Goal: Information Seeking & Learning: Learn about a topic

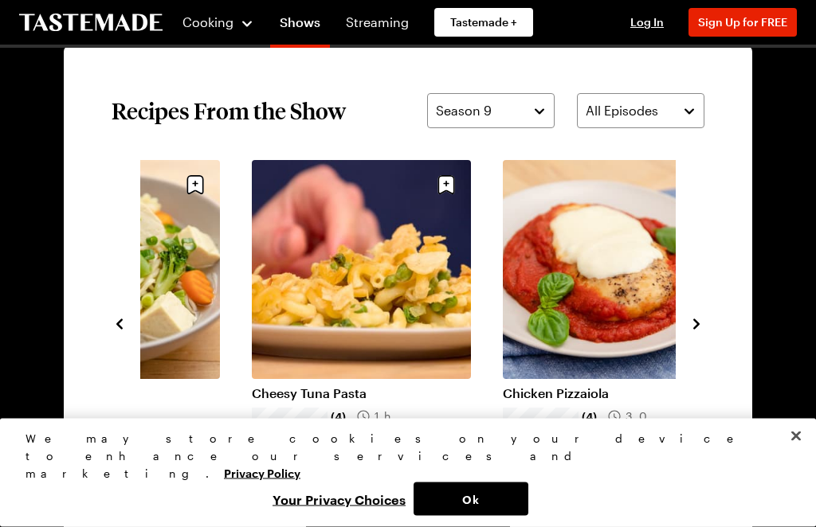
scroll to position [1114, 0]
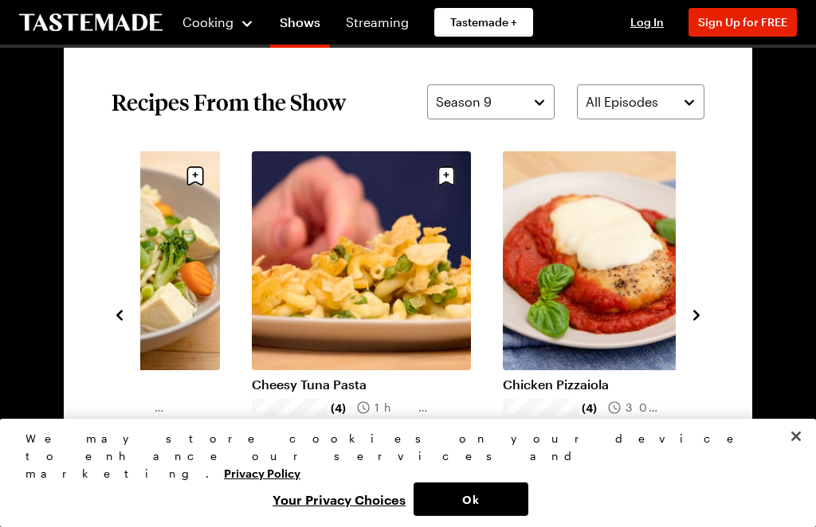
click at [704, 309] on icon "navigate to next item" at bounding box center [696, 316] width 16 height 16
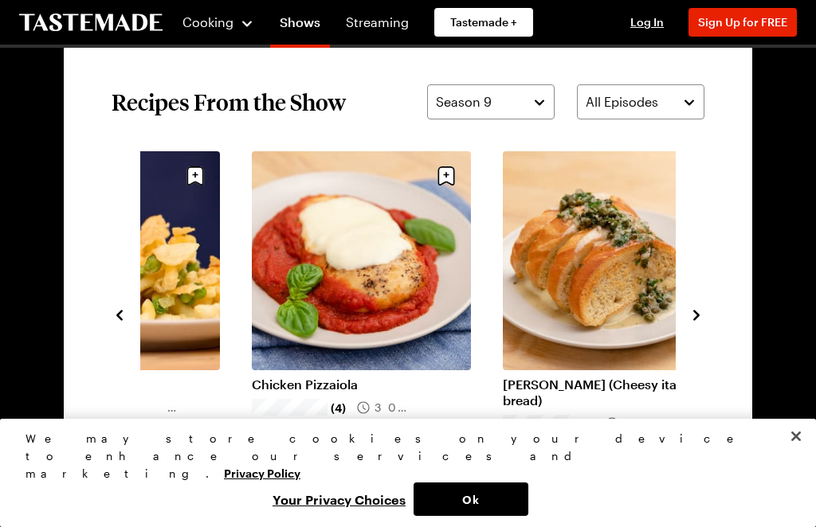
click at [700, 310] on icon "navigate to next item" at bounding box center [696, 316] width 16 height 16
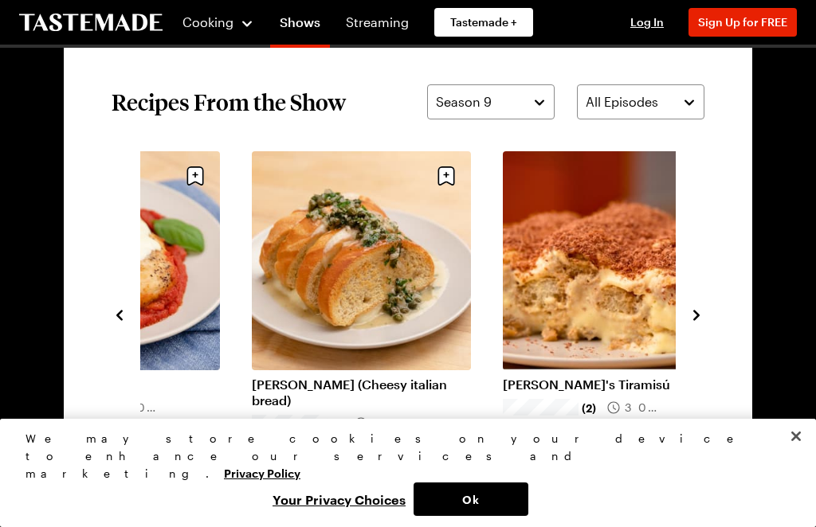
click at [700, 312] on icon "navigate to next item" at bounding box center [696, 316] width 16 height 16
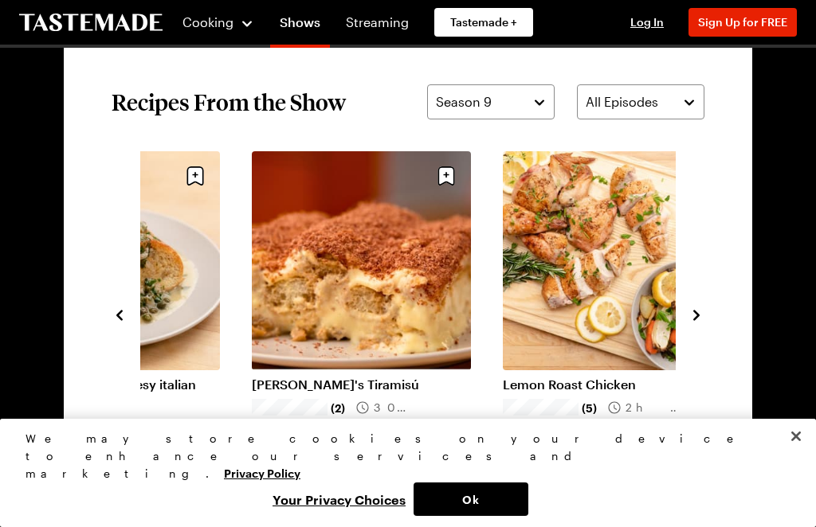
click at [702, 309] on icon "navigate to next item" at bounding box center [696, 316] width 16 height 16
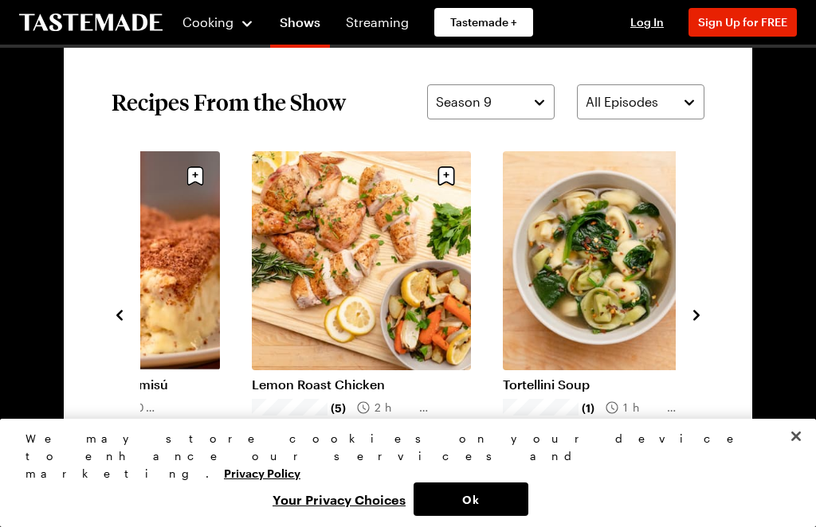
click at [702, 313] on icon "navigate to next item" at bounding box center [696, 316] width 16 height 16
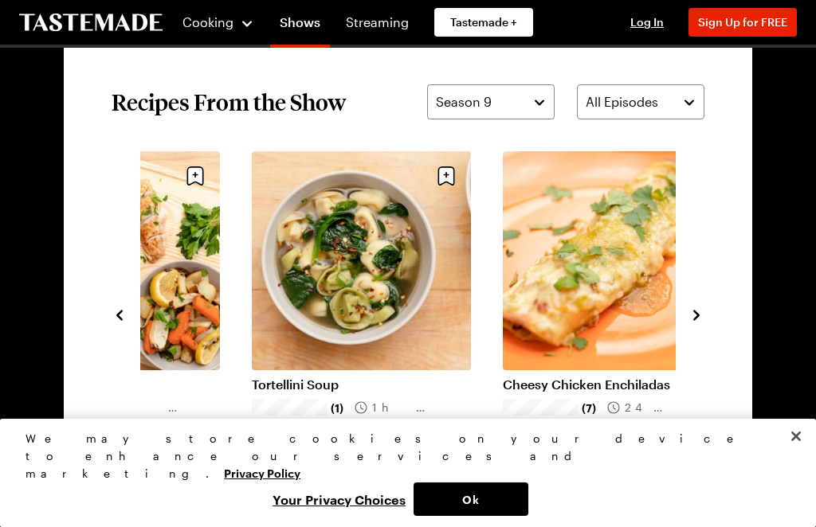
click at [703, 314] on icon "navigate to next item" at bounding box center [696, 316] width 16 height 16
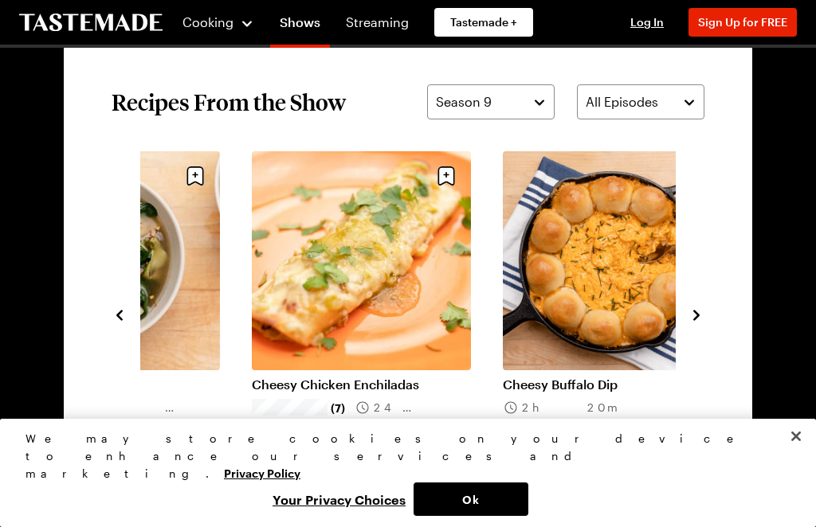
click at [702, 316] on icon "navigate to next item" at bounding box center [696, 316] width 16 height 16
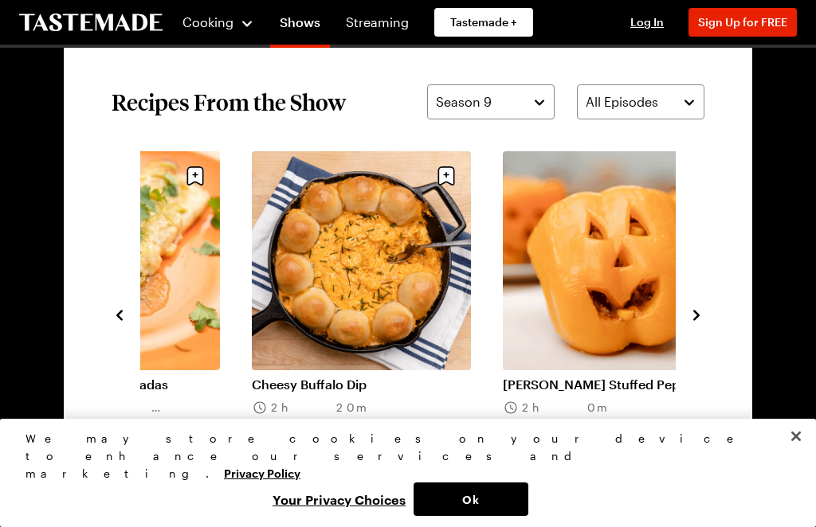
click at [702, 315] on icon "navigate to next item" at bounding box center [696, 316] width 16 height 16
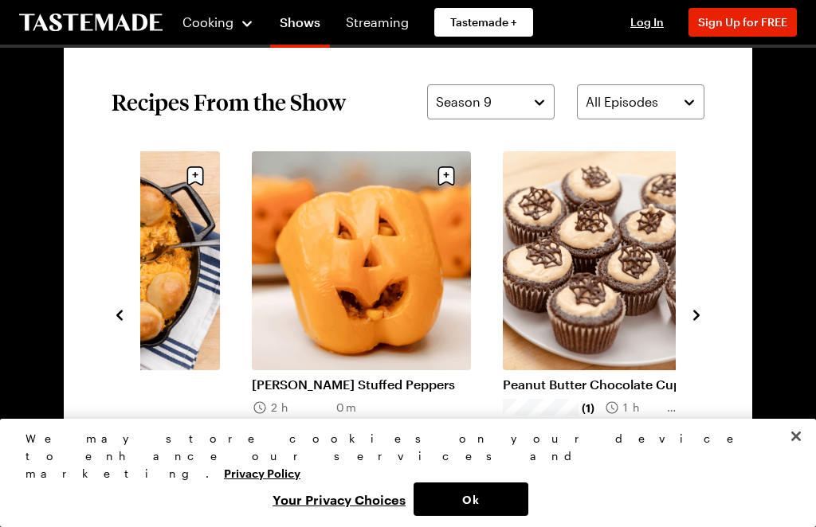
click at [703, 318] on icon "navigate to next item" at bounding box center [696, 316] width 16 height 16
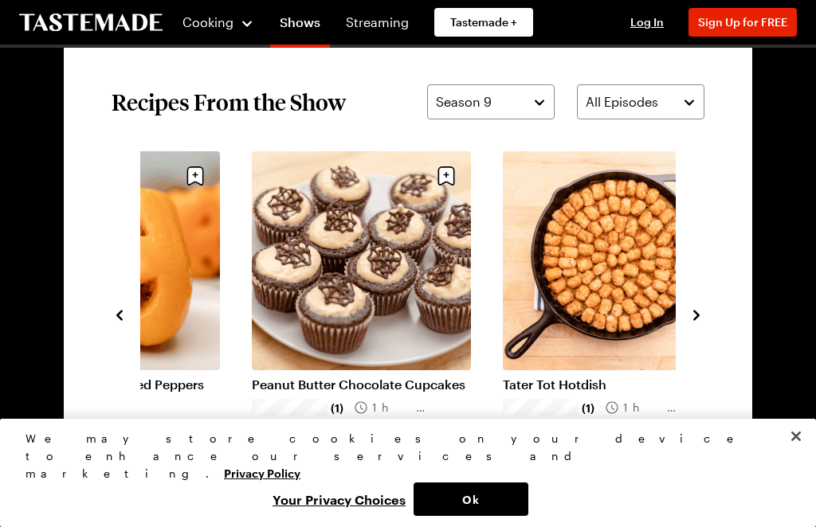
click at [554, 392] on link "Tater Tot Hotdish" at bounding box center [612, 385] width 219 height 16
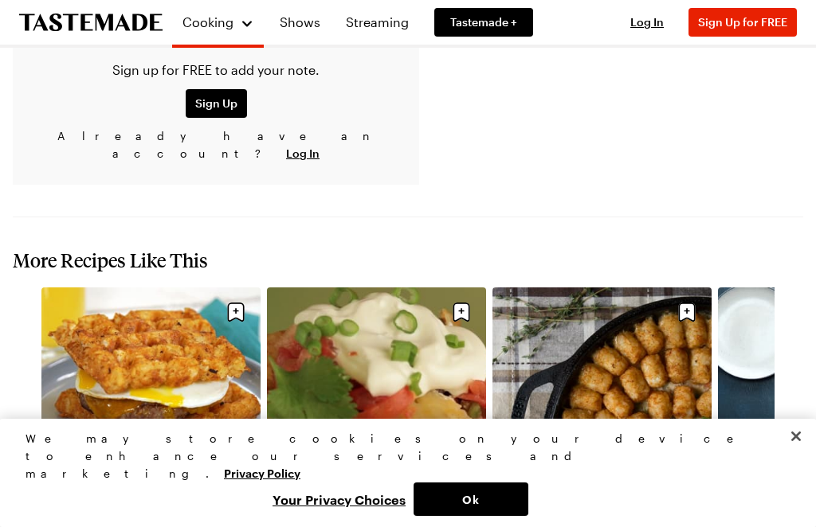
scroll to position [1841, 0]
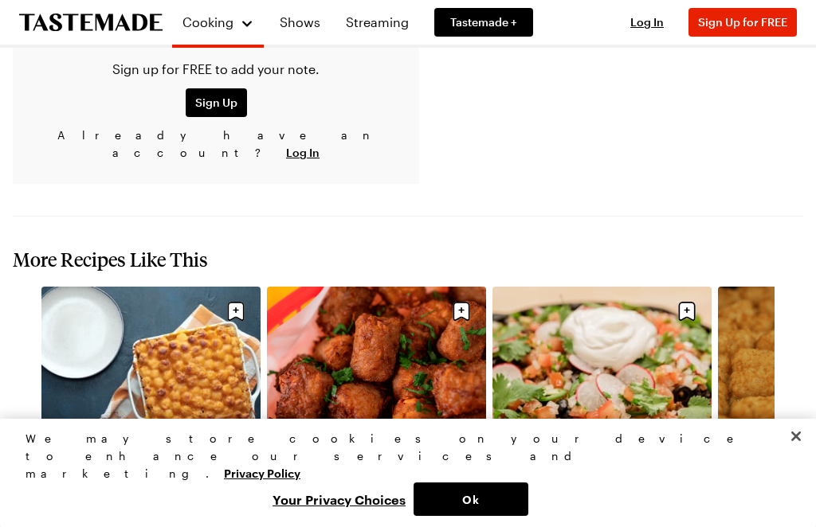
click at [390, 512] on link "Homemade Tater Tots" at bounding box center [376, 520] width 219 height 16
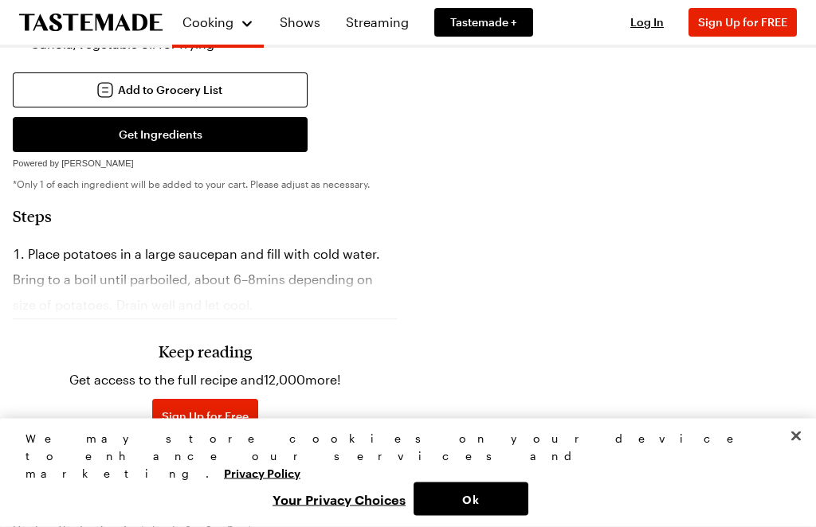
scroll to position [750, 0]
click at [91, 299] on div "Keep reading Get access to the full recipe and 12,000 more! Sign Up for Free Al…" at bounding box center [205, 374] width 385 height 222
click at [108, 278] on div "Sign Up Join over one million other tastemakers to view and save recipes, meal …" at bounding box center [226, 379] width 242 height 672
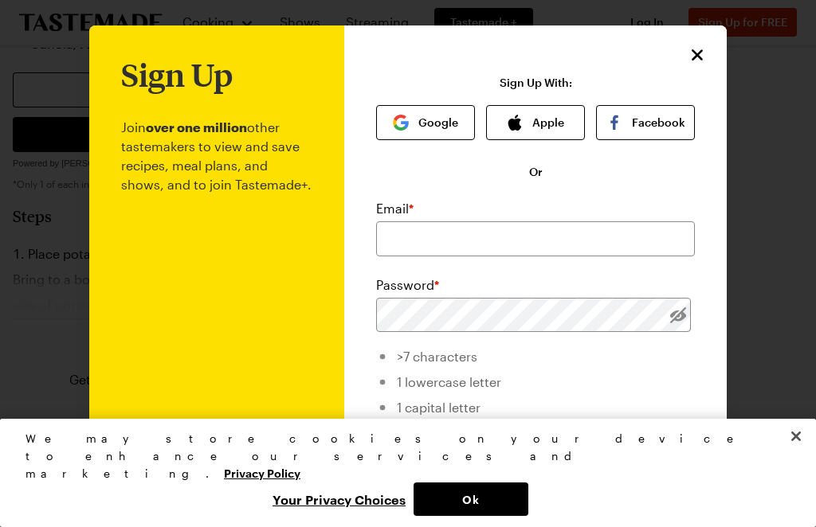
click at [694, 49] on icon "Close" at bounding box center [697, 54] width 19 height 19
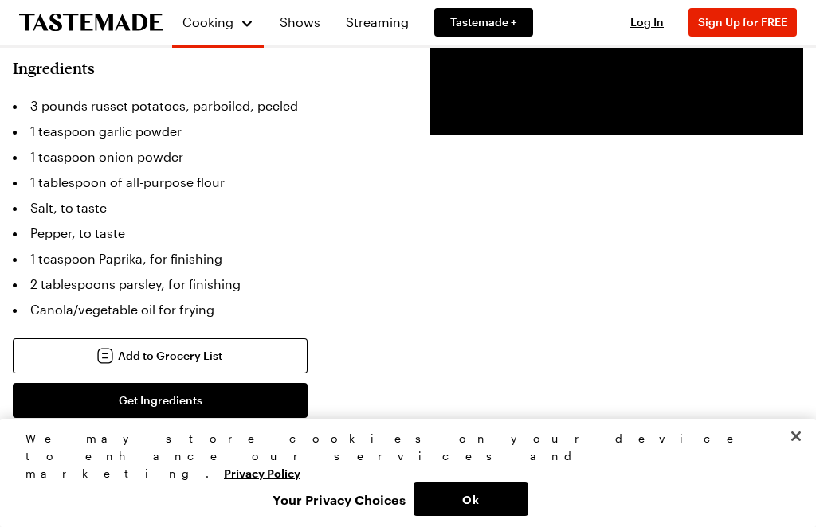
scroll to position [482, 0]
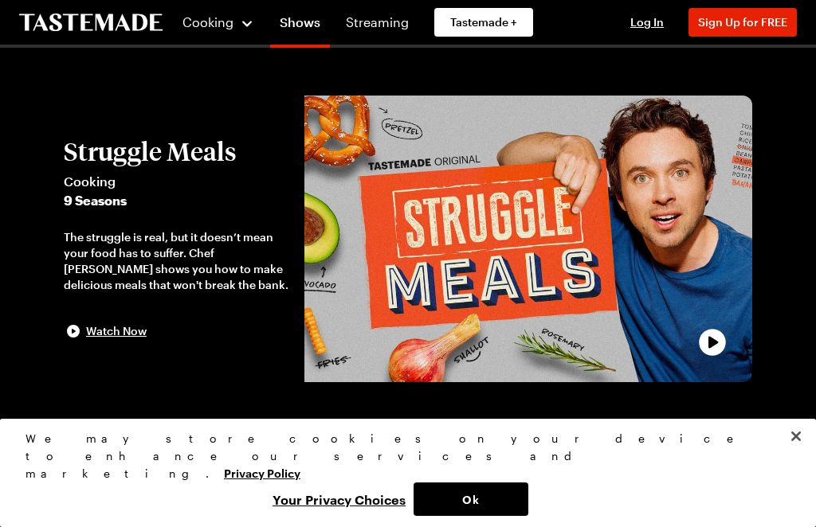
scroll to position [1114, 0]
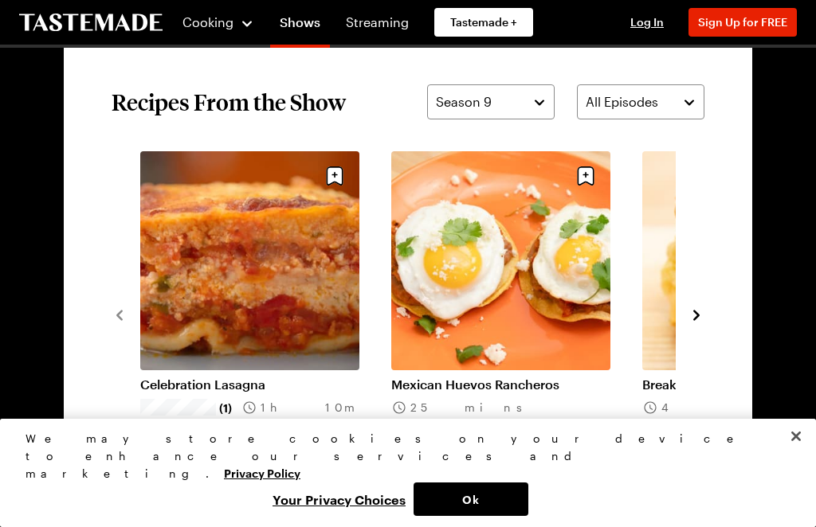
click at [704, 310] on icon "navigate to next item" at bounding box center [696, 316] width 16 height 16
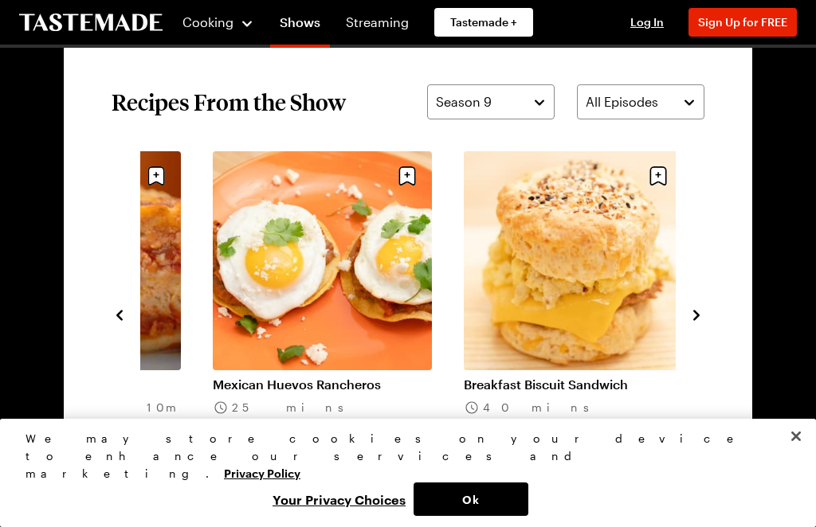
click at [696, 306] on button "navigate to next item" at bounding box center [696, 313] width 16 height 19
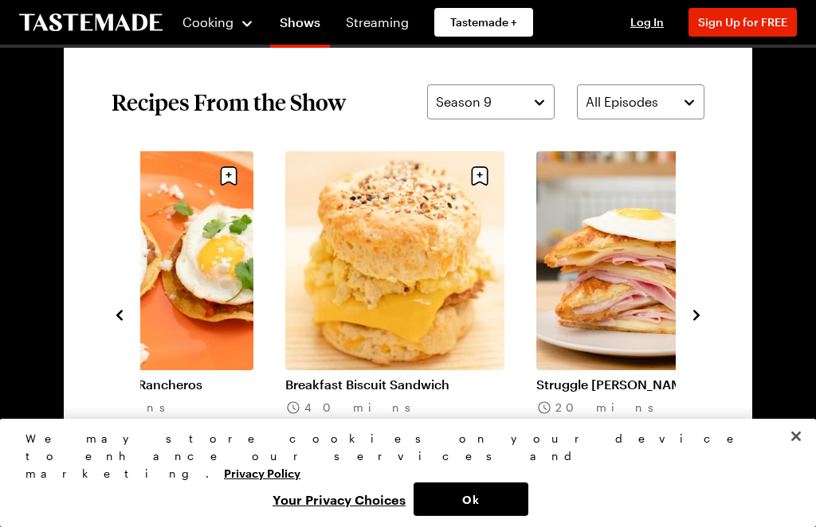
click at [703, 303] on div "Celebration Lasagna (1) 1h 10m Mexican Huevos Rancheros 25 mins Breakfast Biscu…" at bounding box center [408, 314] width 593 height 326
click at [690, 320] on icon "navigate to next item" at bounding box center [696, 316] width 16 height 16
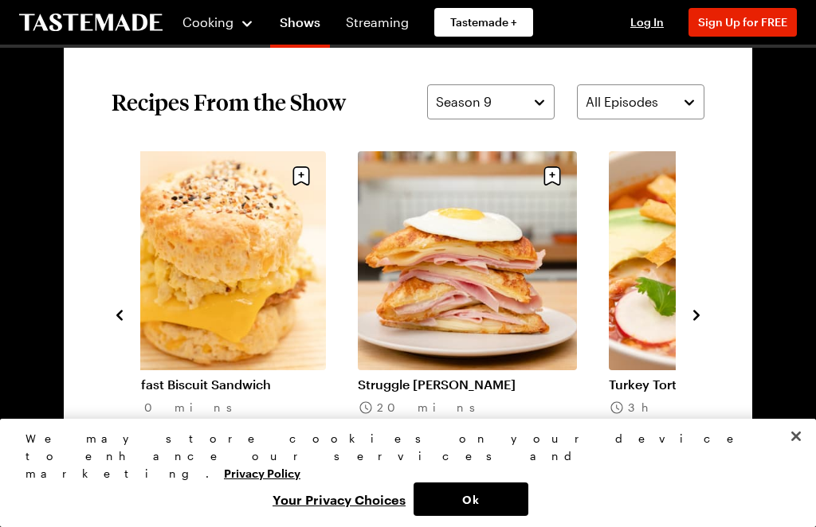
click at [698, 314] on icon "navigate to next item" at bounding box center [696, 315] width 6 height 10
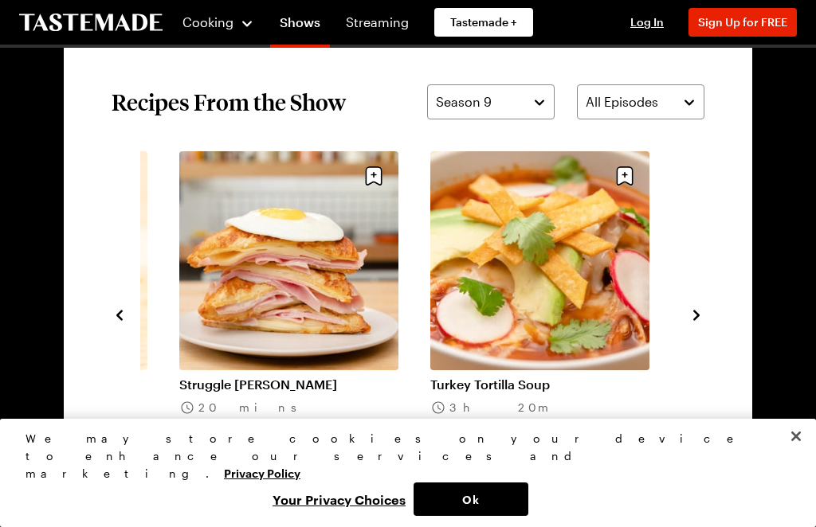
click at [674, 290] on div "Turkey Tortilla Soup 3h 20m" at bounding box center [555, 314] width 251 height 326
click at [688, 300] on div "Celebration Lasagna (1) 1h 10m Mexican Huevos Rancheros 25 mins Breakfast Biscu…" at bounding box center [408, 314] width 593 height 326
click at [694, 321] on icon "navigate to next item" at bounding box center [696, 316] width 16 height 16
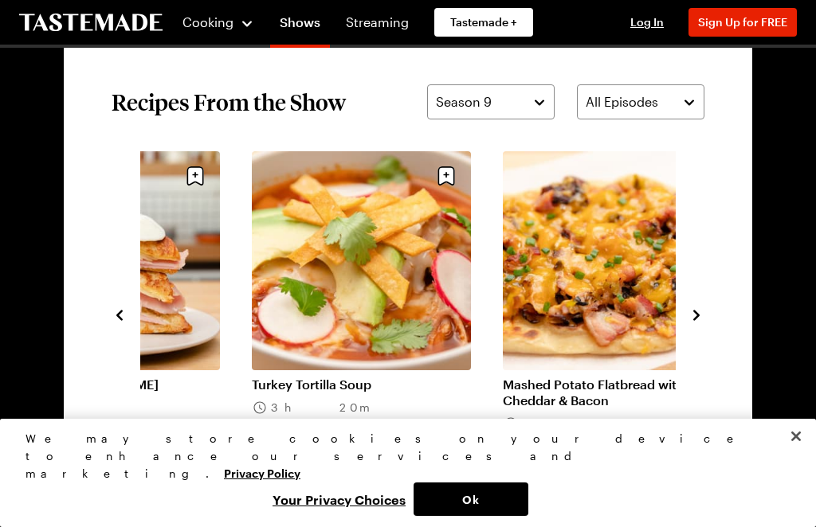
click at [696, 312] on icon "navigate to next item" at bounding box center [696, 315] width 6 height 10
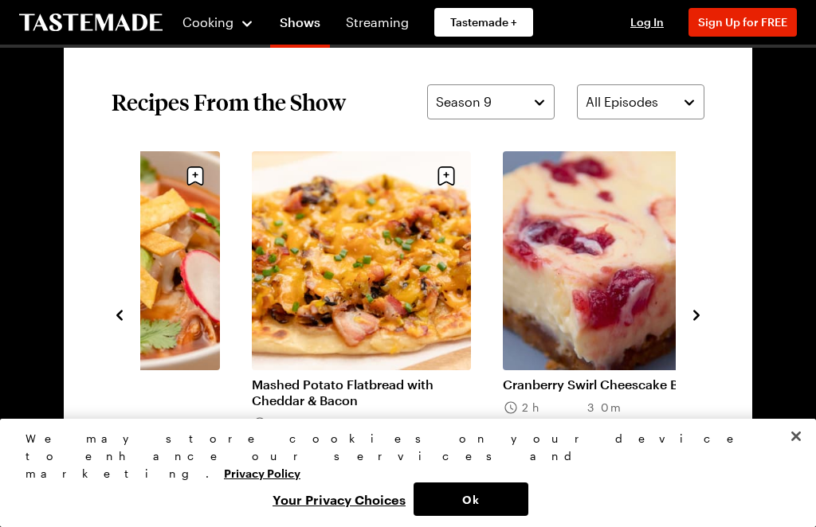
click at [708, 309] on section "Recipes From the Show Season 9 All Episodes Mexican Huevos Rancheros 25 mins Br…" at bounding box center [408, 314] width 688 height 555
click at [696, 307] on button "navigate to next item" at bounding box center [696, 313] width 16 height 19
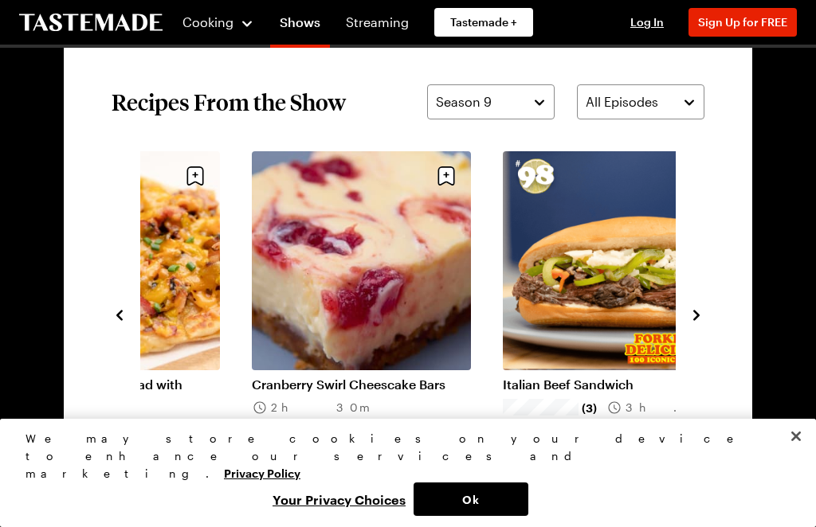
click at [689, 314] on icon "navigate to next item" at bounding box center [696, 316] width 16 height 16
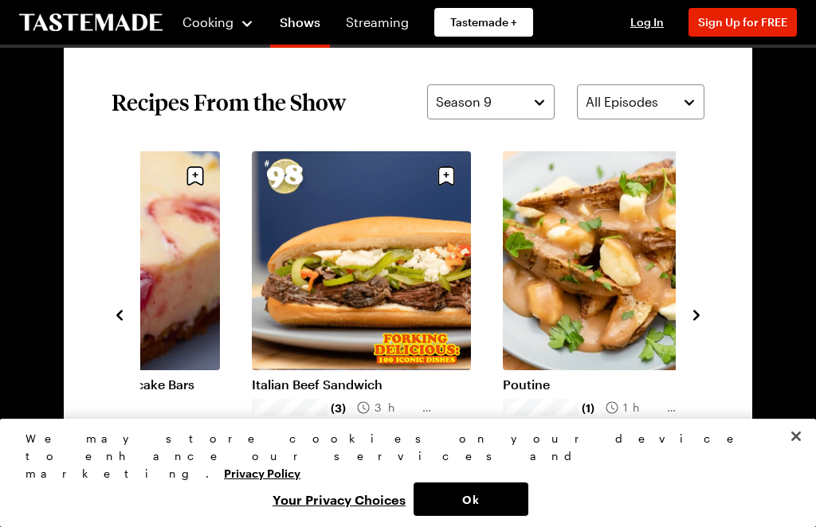
click at [690, 317] on icon "navigate to next item" at bounding box center [696, 316] width 16 height 16
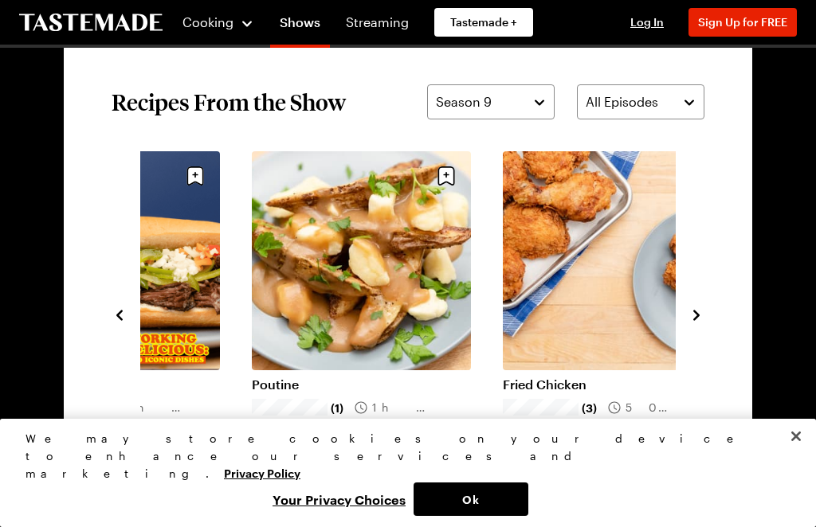
click at [701, 308] on icon "navigate to next item" at bounding box center [696, 316] width 16 height 16
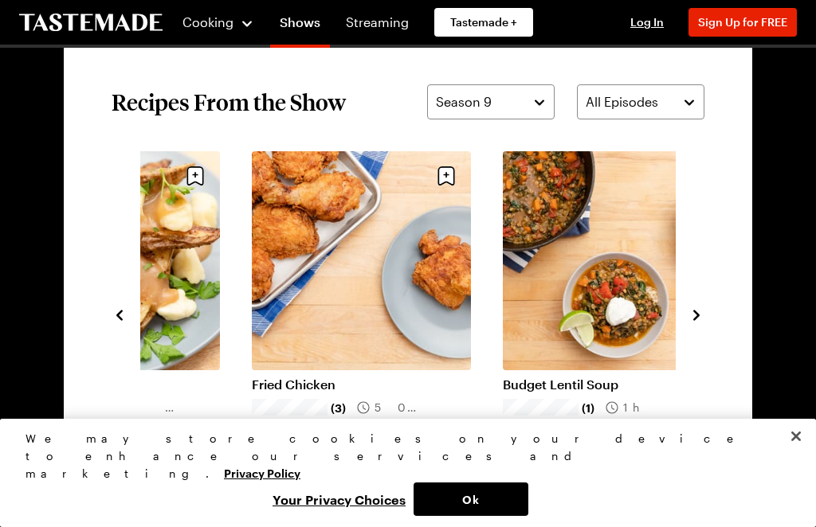
click at [691, 305] on button "navigate to next item" at bounding box center [696, 313] width 16 height 19
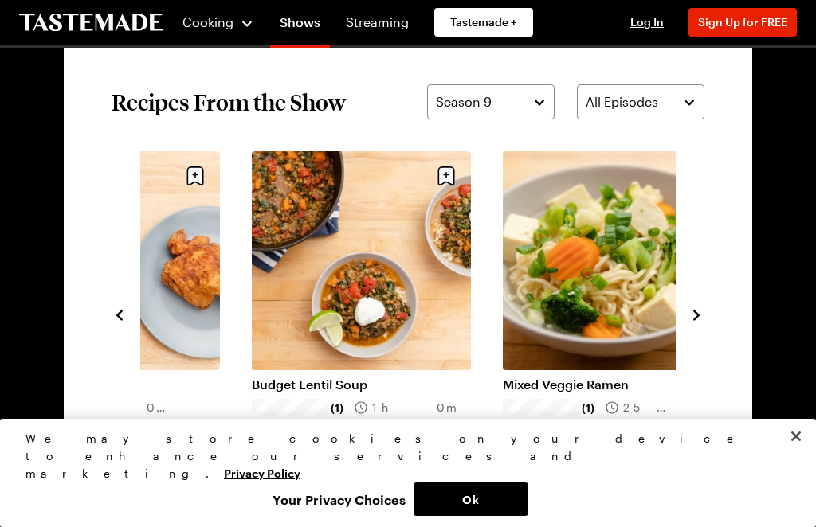
click at [689, 308] on icon "navigate to next item" at bounding box center [696, 316] width 16 height 16
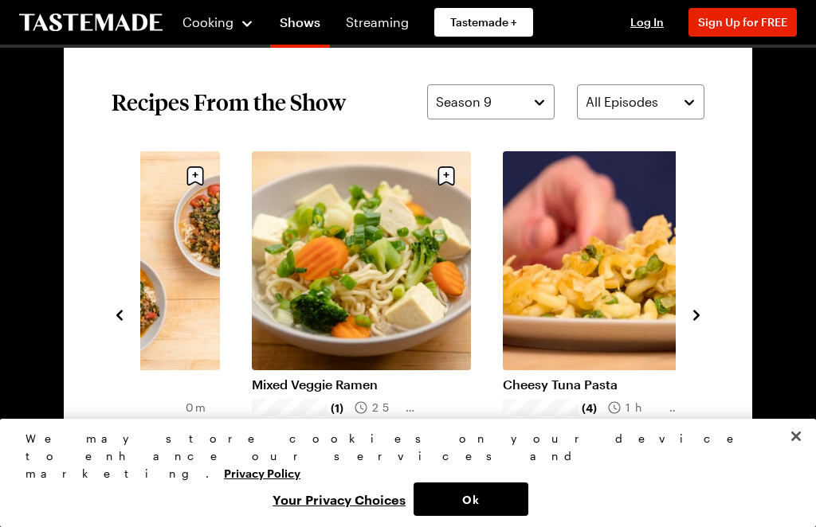
click at [684, 305] on div "Italian Beef Sandwich (3) 3h 35m Poutine (1) 1h 5m Fried Chicken (3) 50 mins Bu…" at bounding box center [408, 314] width 593 height 326
click at [688, 309] on icon "navigate to next item" at bounding box center [696, 316] width 16 height 16
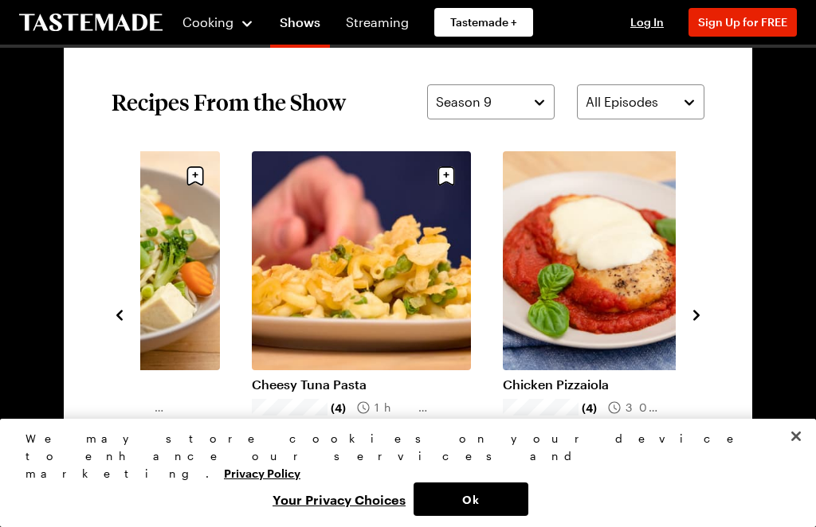
click at [692, 316] on icon "navigate to next item" at bounding box center [696, 316] width 16 height 16
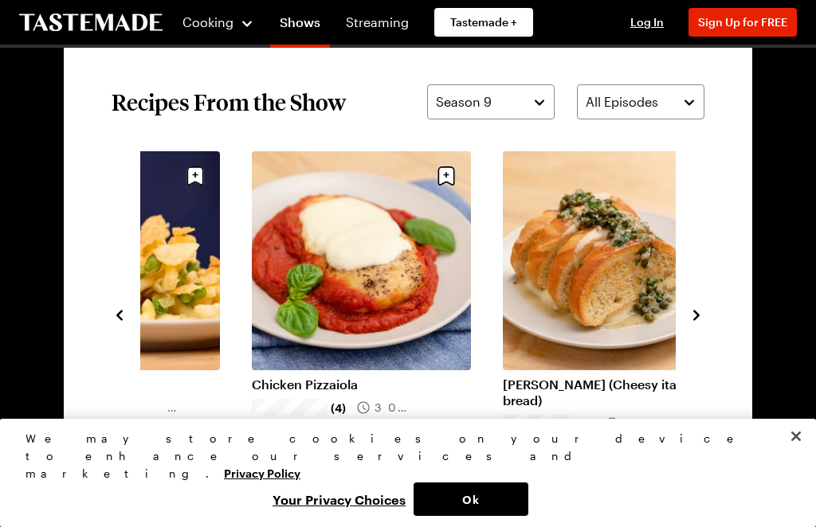
click at [692, 312] on icon "navigate to next item" at bounding box center [696, 316] width 16 height 16
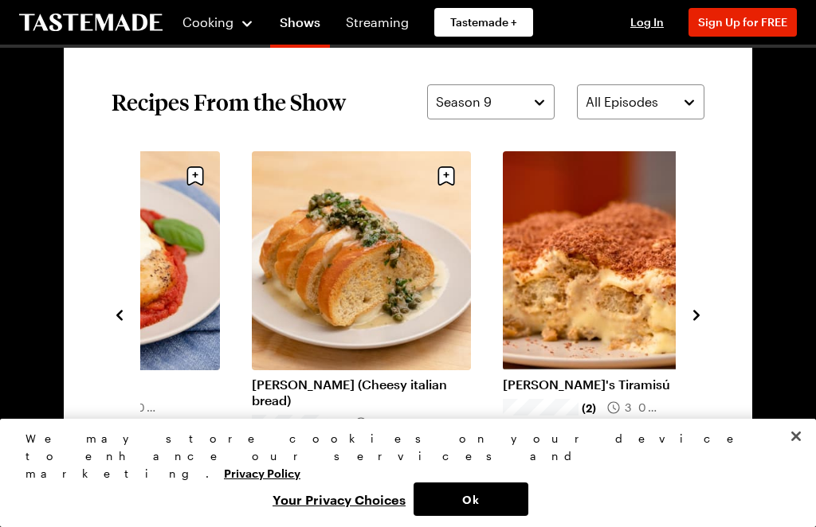
click at [692, 313] on icon "navigate to next item" at bounding box center [696, 316] width 16 height 16
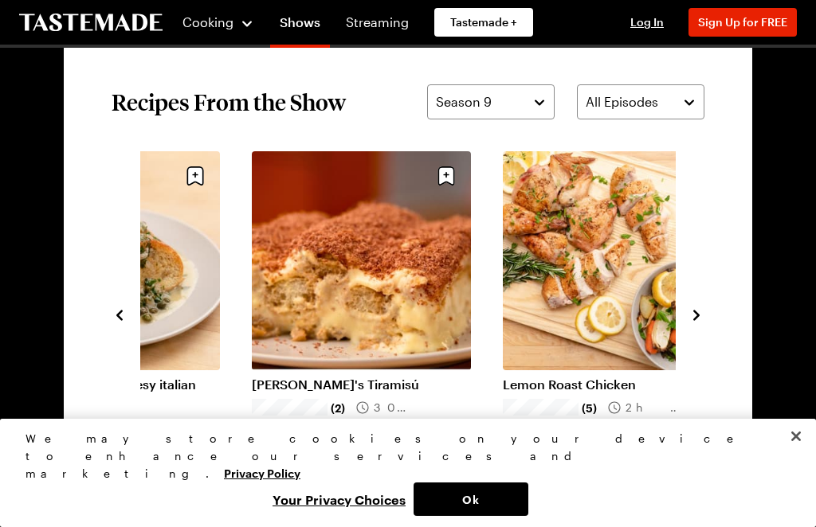
click at [693, 308] on icon "navigate to next item" at bounding box center [696, 316] width 16 height 16
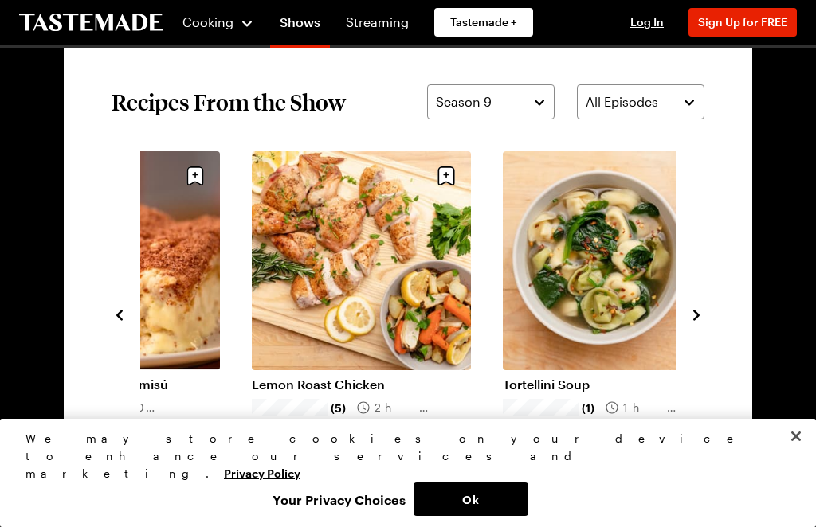
click at [689, 316] on icon "navigate to next item" at bounding box center [696, 316] width 16 height 16
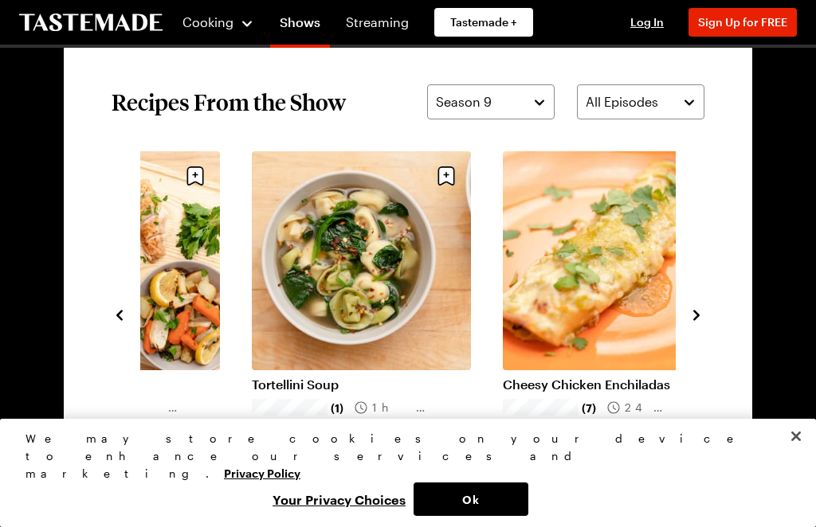
click at [697, 304] on button "navigate to next item" at bounding box center [696, 313] width 16 height 19
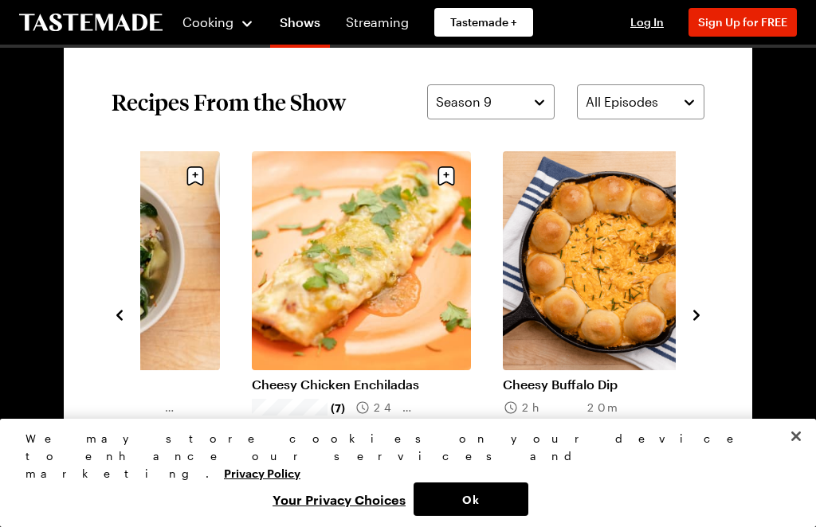
click at [692, 309] on icon "navigate to next item" at bounding box center [696, 316] width 16 height 16
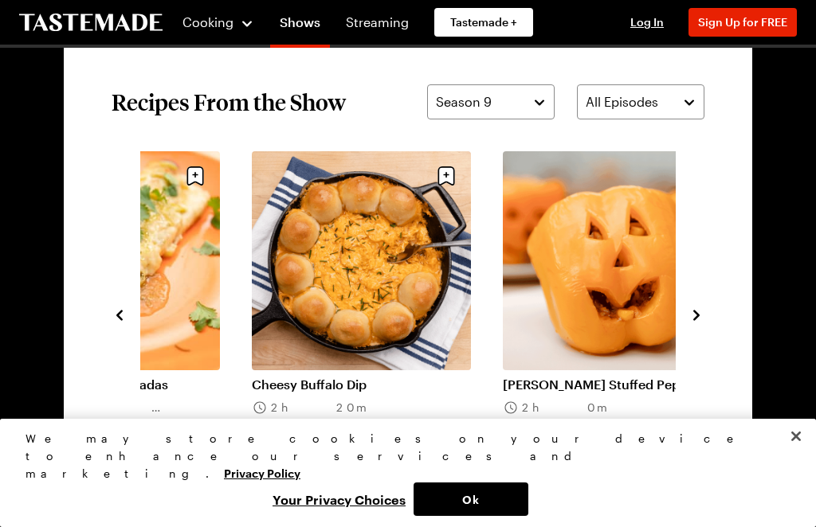
click at [694, 308] on icon "navigate to next item" at bounding box center [696, 316] width 16 height 16
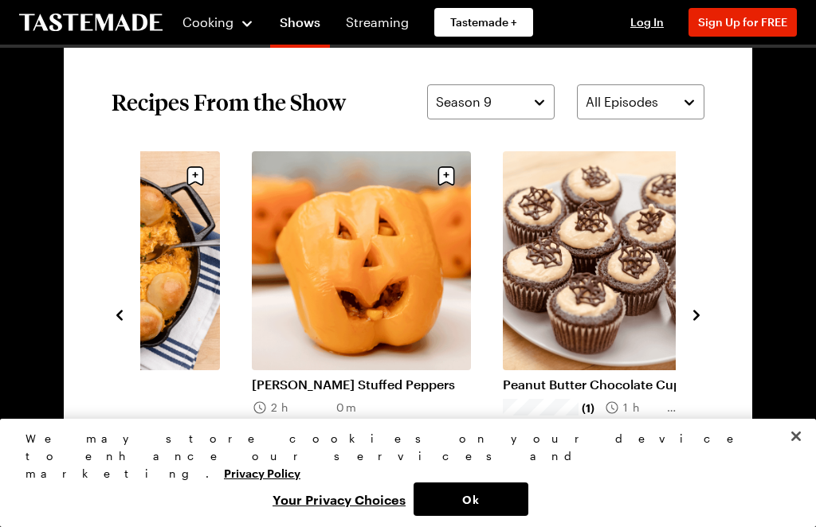
click at [696, 311] on icon "navigate to next item" at bounding box center [696, 316] width 16 height 16
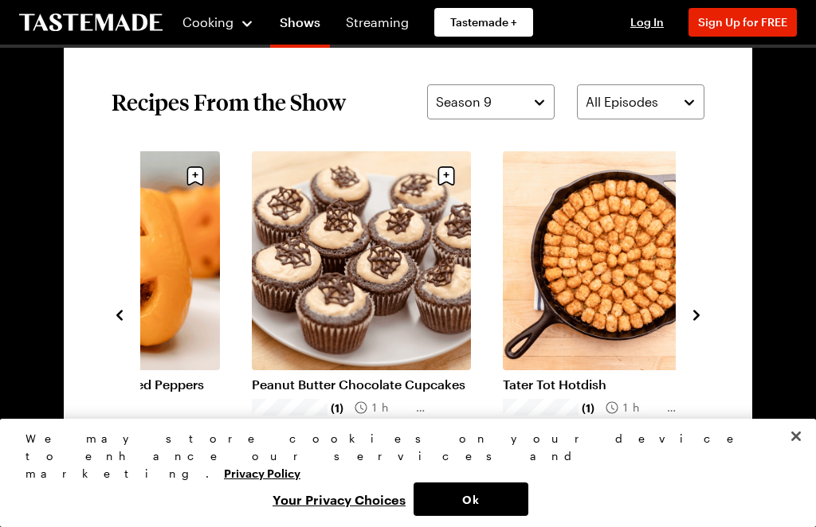
click at [688, 316] on icon "navigate to next item" at bounding box center [696, 316] width 16 height 16
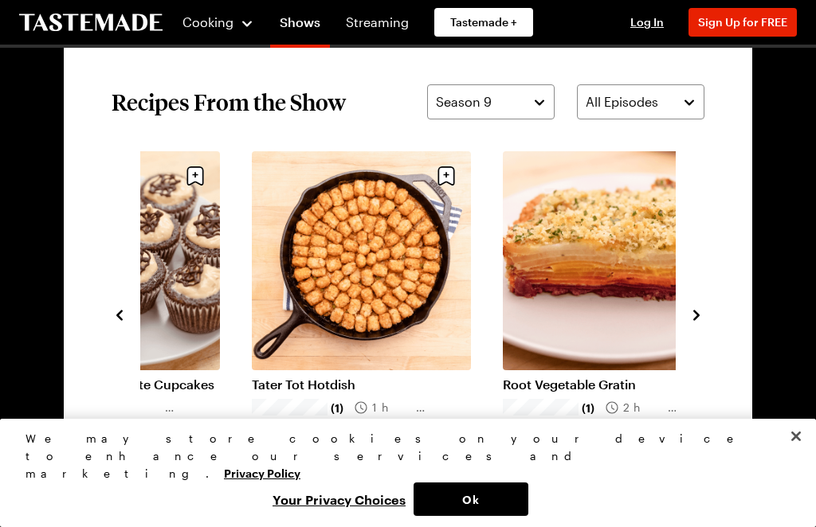
click at [701, 308] on icon "navigate to next item" at bounding box center [696, 316] width 16 height 16
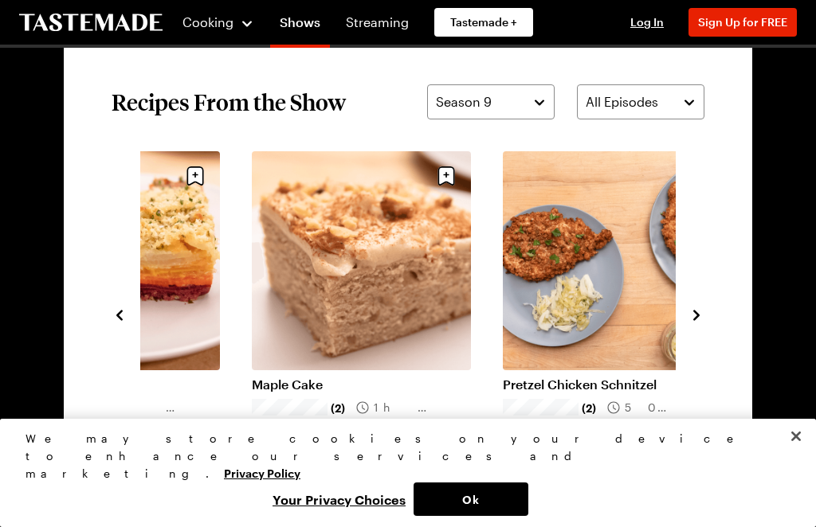
click at [274, 393] on link "Maple Cake" at bounding box center [361, 385] width 219 height 16
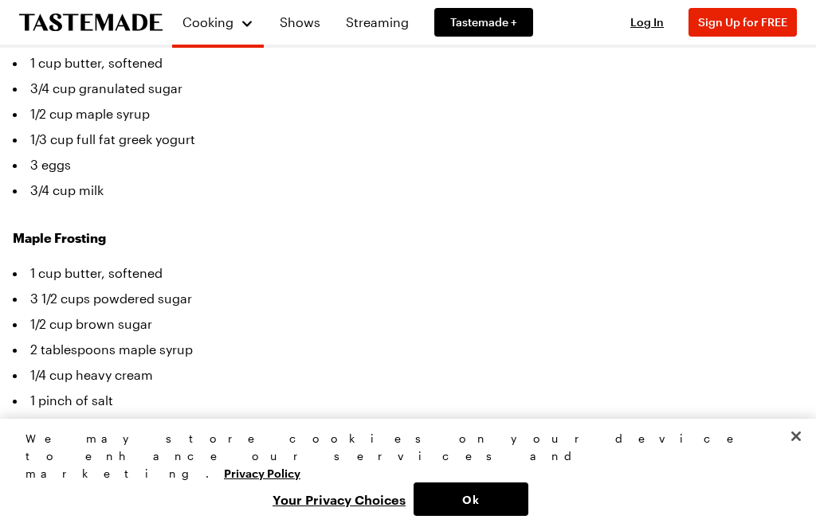
scroll to position [729, 0]
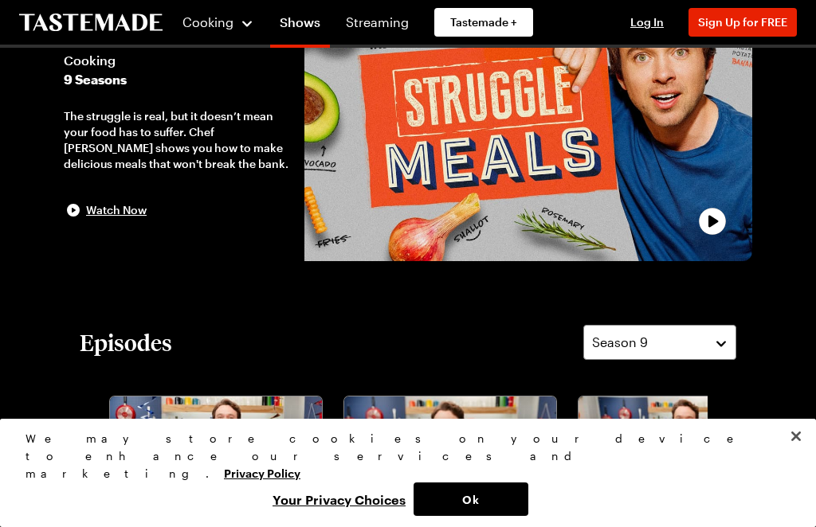
scroll to position [1114, 0]
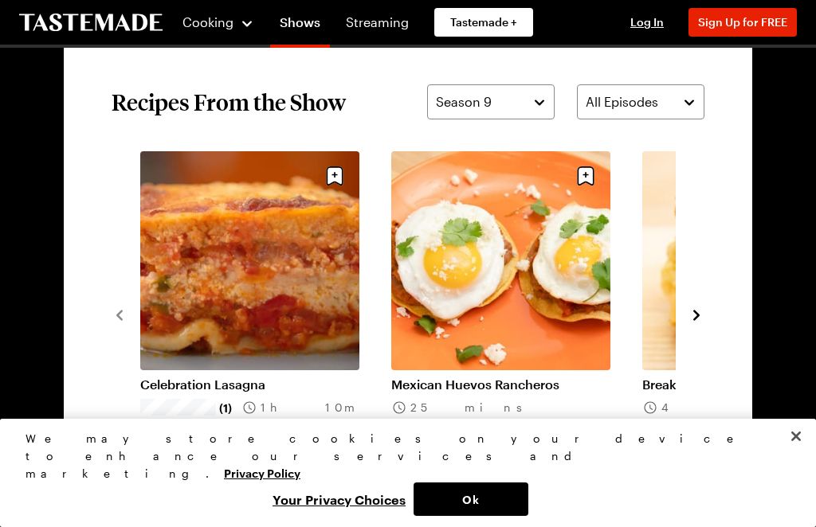
click at [702, 310] on icon "navigate to next item" at bounding box center [696, 316] width 16 height 16
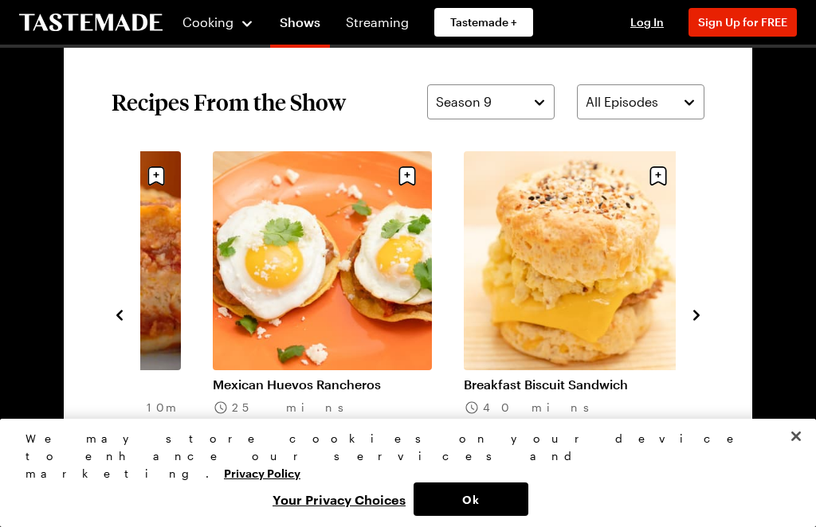
click at [702, 300] on div "Celebration Lasagna (1) 1h 10m Mexican Huevos Rancheros 25 mins Breakfast Biscu…" at bounding box center [408, 314] width 593 height 326
click at [700, 310] on icon "navigate to next item" at bounding box center [696, 316] width 16 height 16
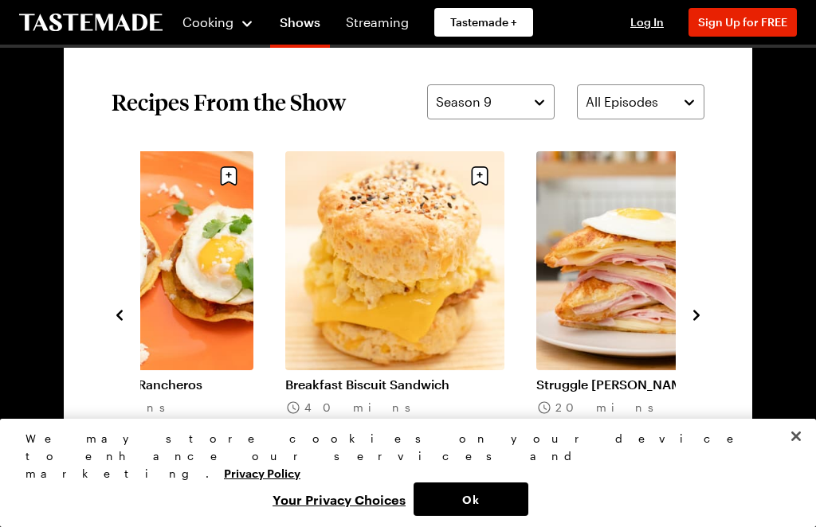
click at [704, 305] on button "navigate to next item" at bounding box center [696, 313] width 16 height 19
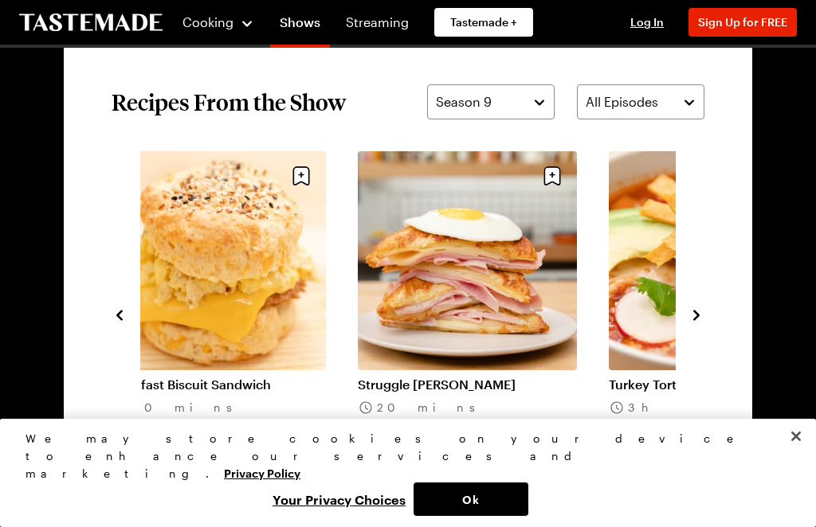
click at [703, 309] on icon "navigate to next item" at bounding box center [696, 316] width 16 height 16
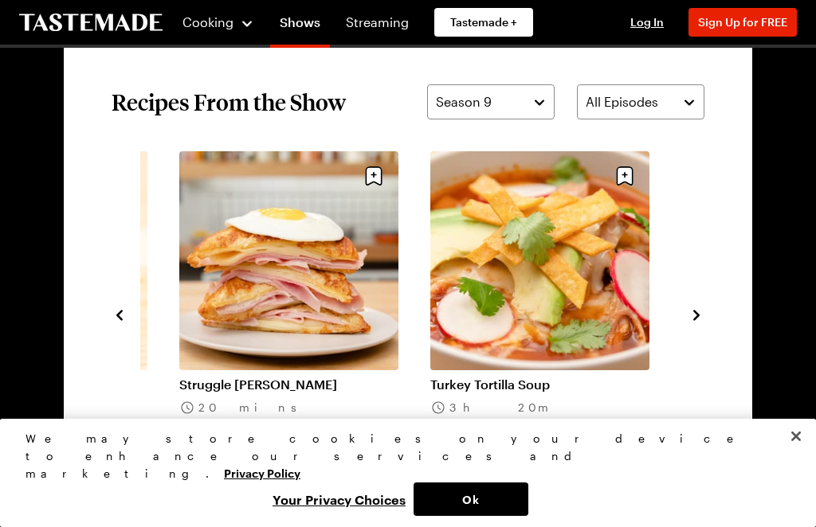
click at [703, 306] on button "navigate to next item" at bounding box center [696, 313] width 16 height 19
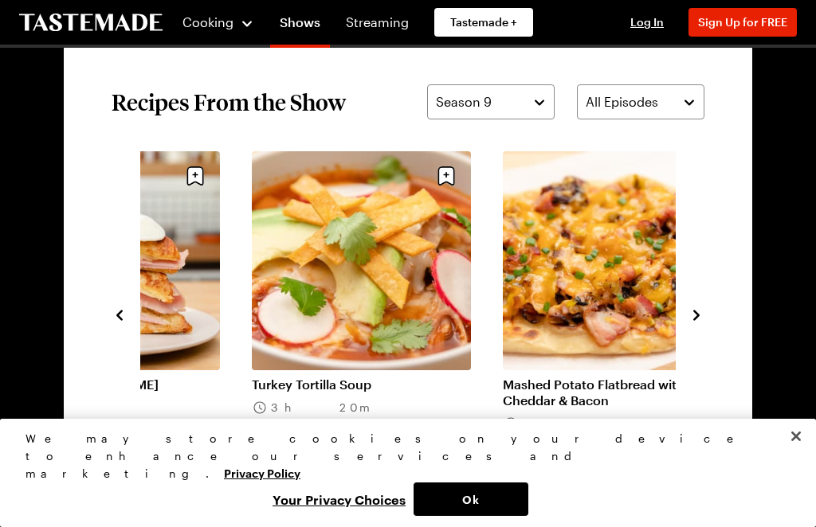
click at [703, 307] on button "navigate to next item" at bounding box center [696, 313] width 16 height 19
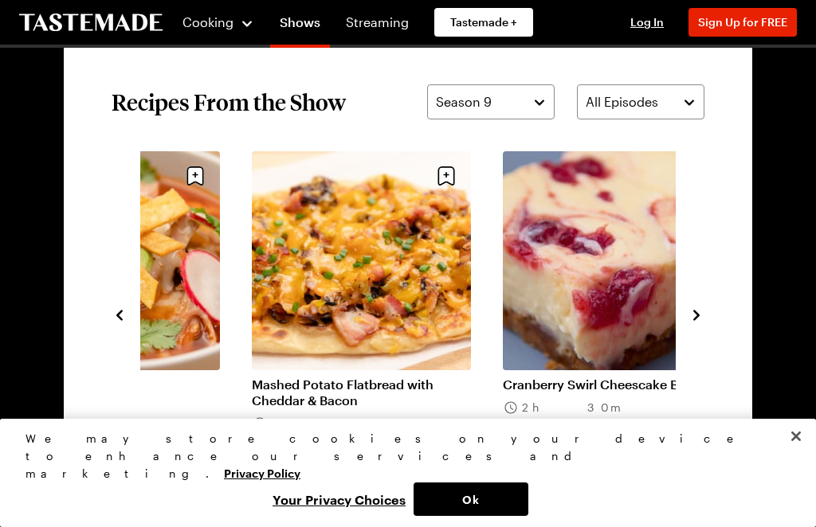
click at [704, 310] on icon "navigate to next item" at bounding box center [696, 316] width 16 height 16
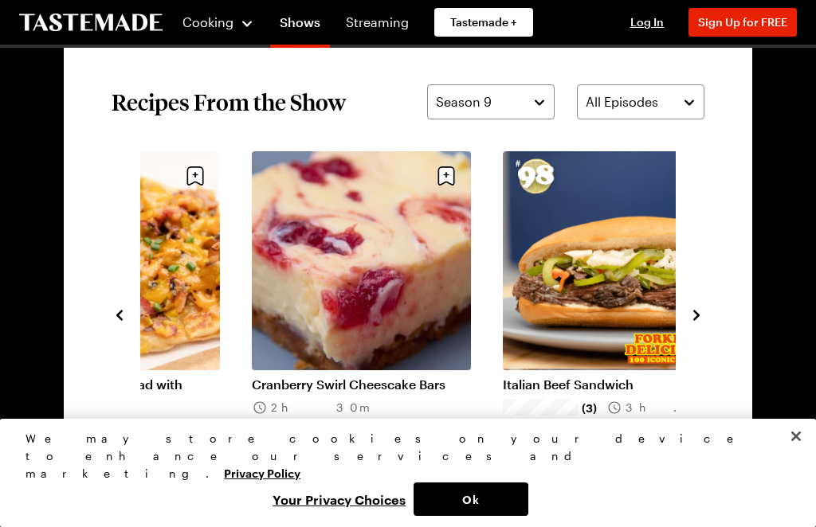
click at [706, 304] on section "Recipes From the Show Season 9 All Episodes Breakfast Biscuit Sandwich 40 mins …" at bounding box center [408, 314] width 688 height 555
click at [702, 308] on icon "navigate to next item" at bounding box center [696, 316] width 16 height 16
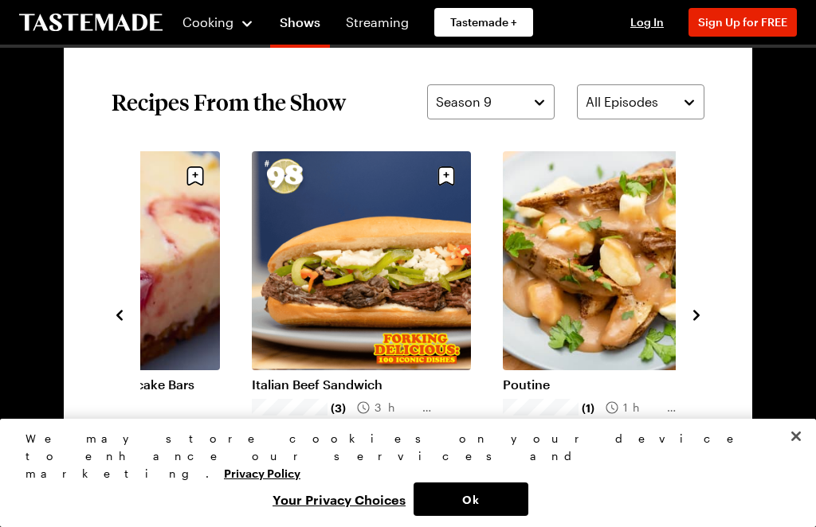
click at [703, 312] on icon "navigate to next item" at bounding box center [696, 316] width 16 height 16
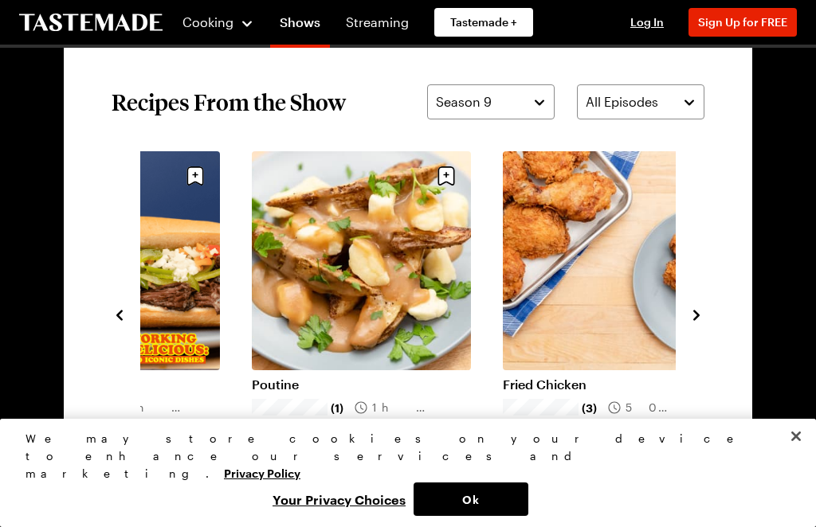
click at [704, 306] on button "navigate to next item" at bounding box center [696, 313] width 16 height 19
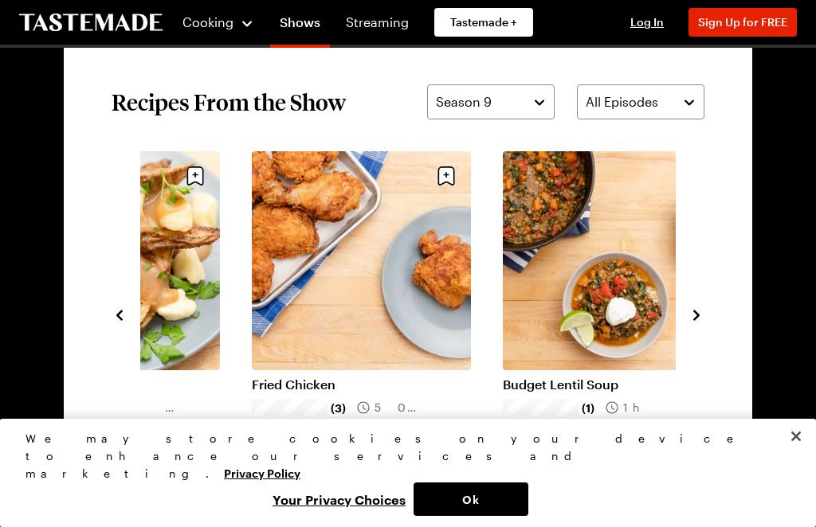
click at [703, 305] on button "navigate to next item" at bounding box center [696, 313] width 16 height 19
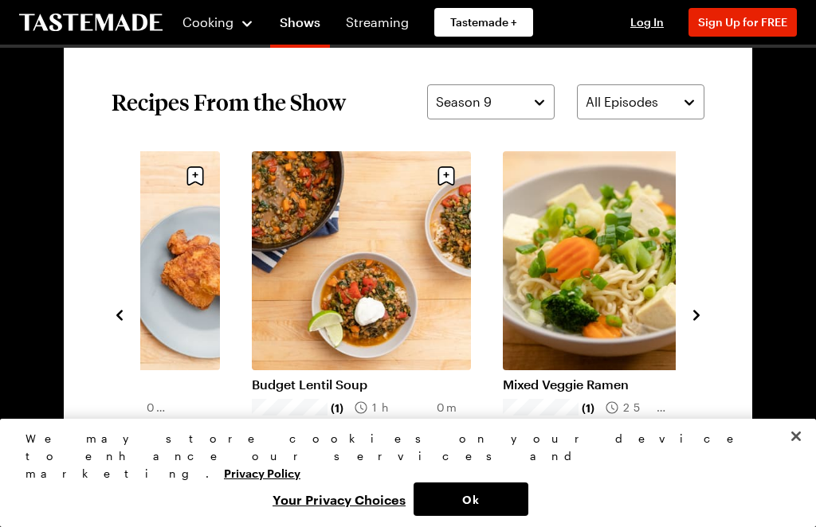
click at [698, 308] on icon "navigate to next item" at bounding box center [696, 316] width 16 height 16
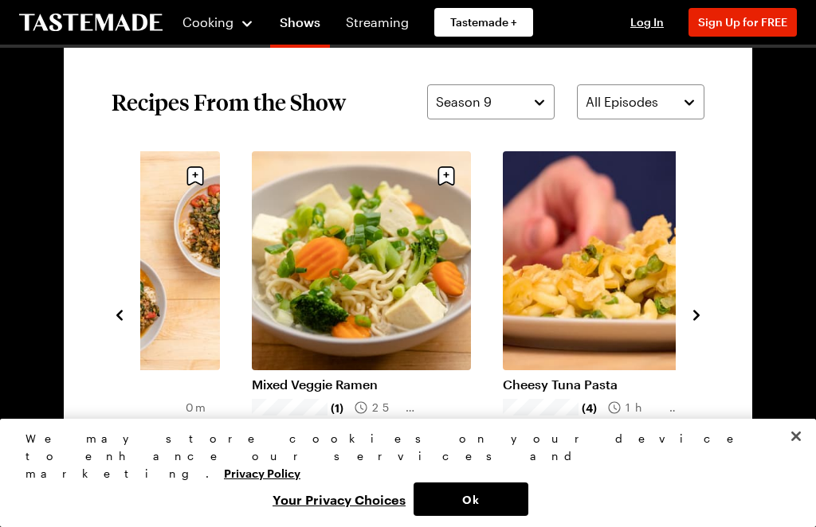
click at [704, 304] on button "navigate to next item" at bounding box center [696, 313] width 16 height 19
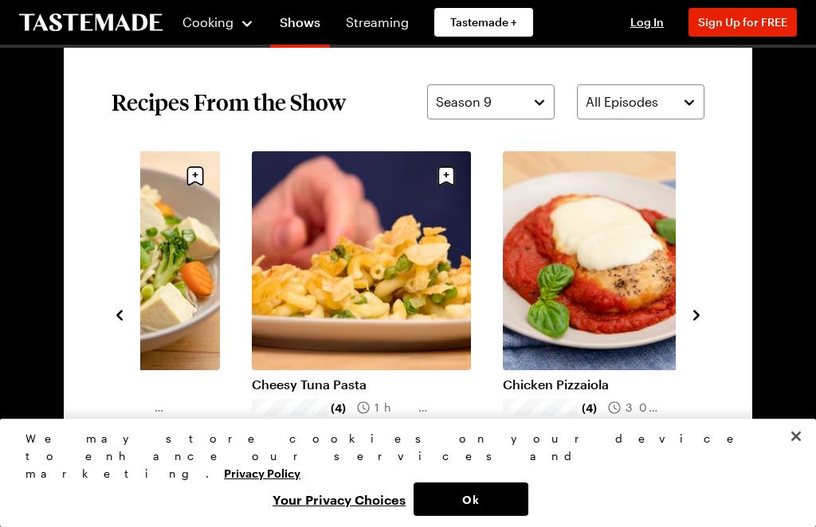
click at [696, 304] on button "navigate to next item" at bounding box center [696, 313] width 16 height 19
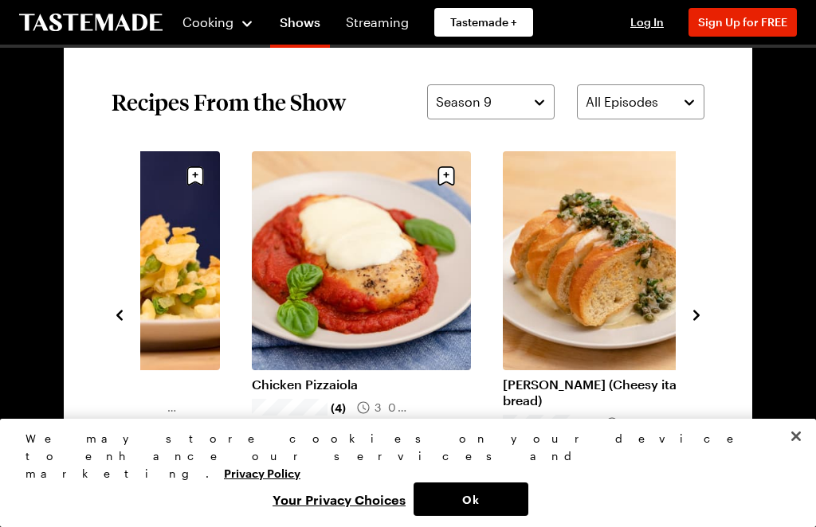
click at [703, 308] on icon "navigate to next item" at bounding box center [696, 316] width 16 height 16
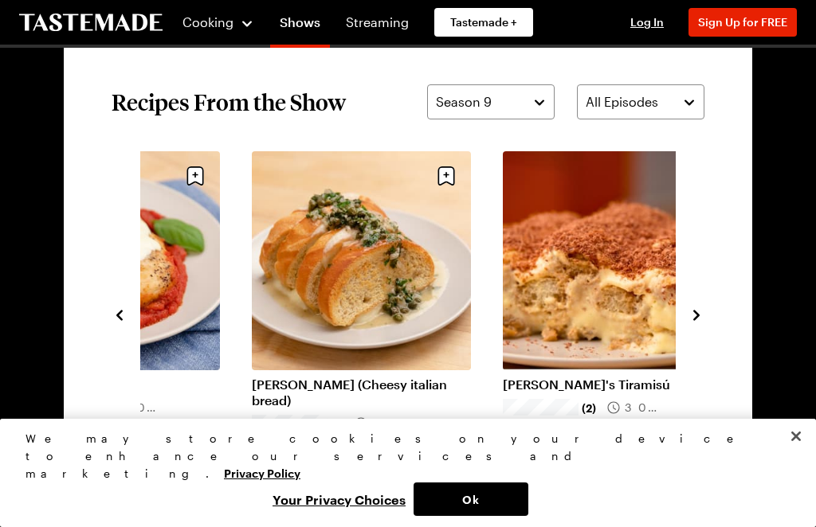
click at [702, 313] on icon "navigate to next item" at bounding box center [696, 316] width 16 height 16
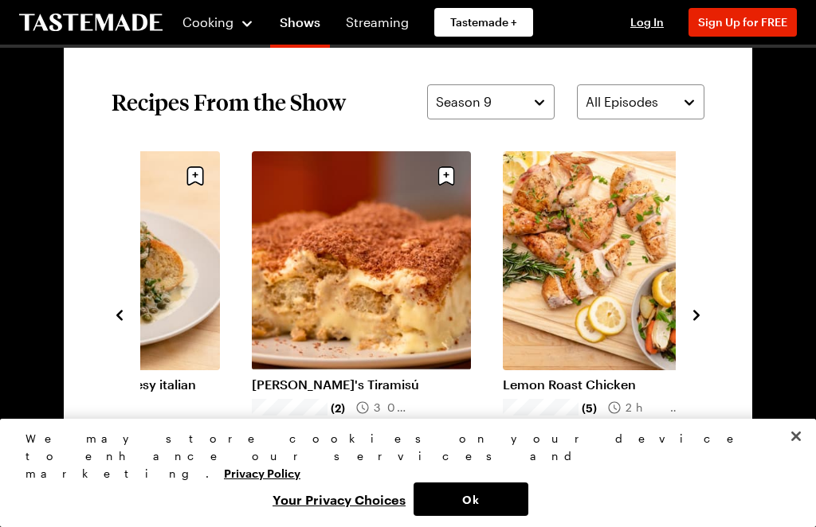
click at [712, 306] on section "Recipes From the Show Season 9 All Episodes Mixed Veggie Ramen (1) 25 mins Chee…" at bounding box center [408, 314] width 688 height 555
click at [706, 306] on section "Recipes From the Show Season 9 All Episodes Mixed Veggie Ramen (1) 25 mins Chee…" at bounding box center [408, 314] width 688 height 555
click at [702, 310] on icon "navigate to next item" at bounding box center [696, 316] width 16 height 16
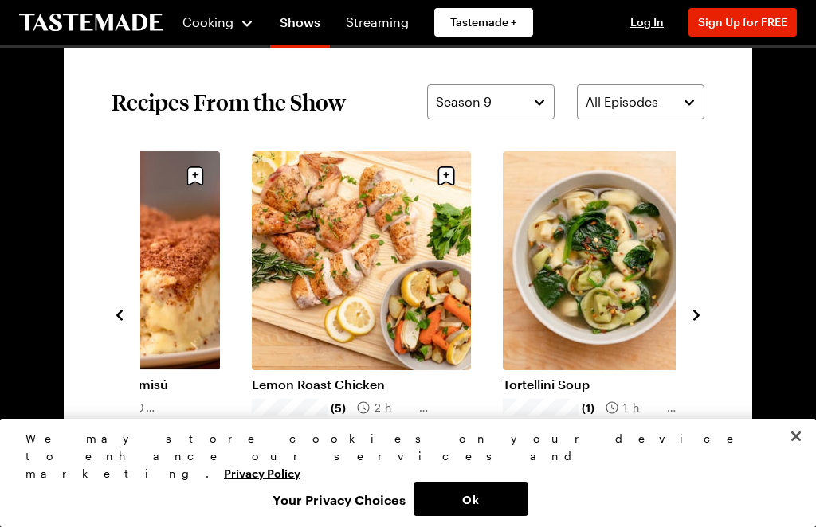
click at [709, 309] on section "Recipes From the Show Season 9 All Episodes Cheesy Tuna Pasta (4) 1h 20m Chicke…" at bounding box center [408, 314] width 688 height 555
click at [704, 310] on icon "navigate to next item" at bounding box center [696, 316] width 16 height 16
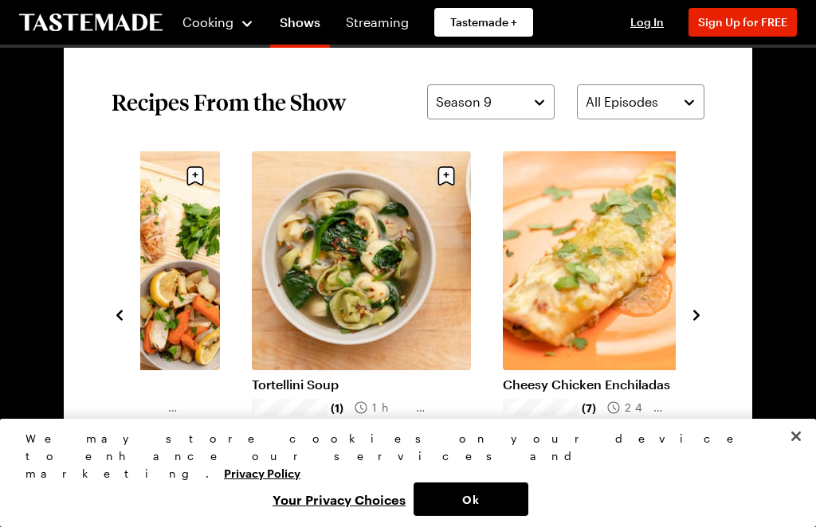
click at [708, 307] on section "Recipes From the Show Season 9 All Episodes Chicken Pizzaiola (4) 30 mins Spied…" at bounding box center [408, 314] width 688 height 555
click at [703, 312] on icon "navigate to next item" at bounding box center [696, 316] width 16 height 16
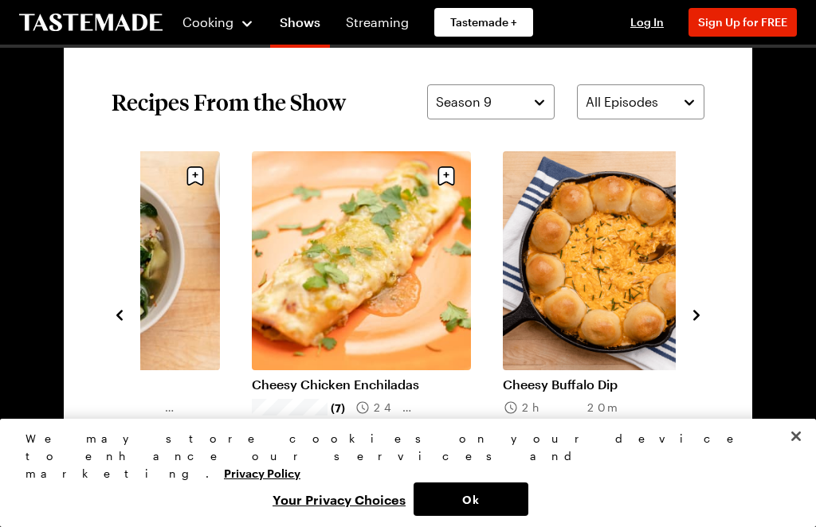
click at [708, 309] on section "Recipes From the Show Season 9 All Episodes Spiedino [PERSON_NAME] (Cheesy ital…" at bounding box center [408, 314] width 688 height 555
click at [708, 307] on section "Recipes From the Show Season 9 All Episodes Spiedino [PERSON_NAME] (Cheesy ital…" at bounding box center [408, 314] width 688 height 555
click at [698, 316] on icon "navigate to next item" at bounding box center [696, 315] width 6 height 10
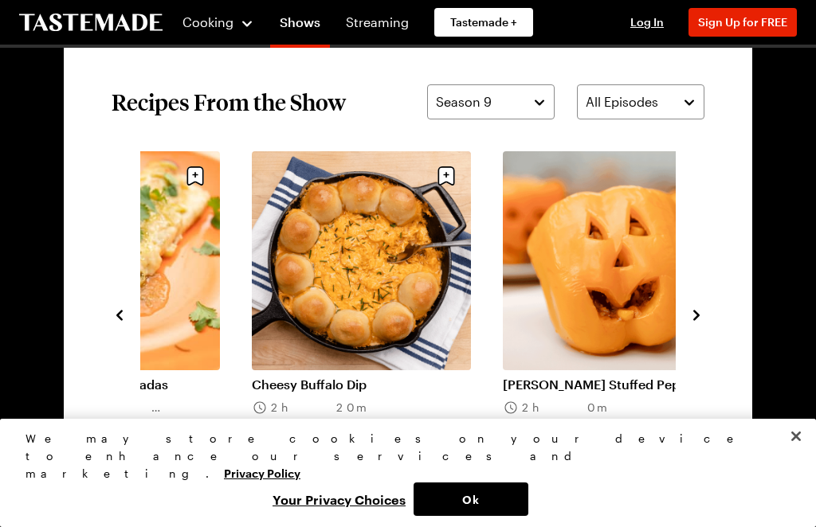
click at [803, 454] on button "Close" at bounding box center [795, 436] width 35 height 35
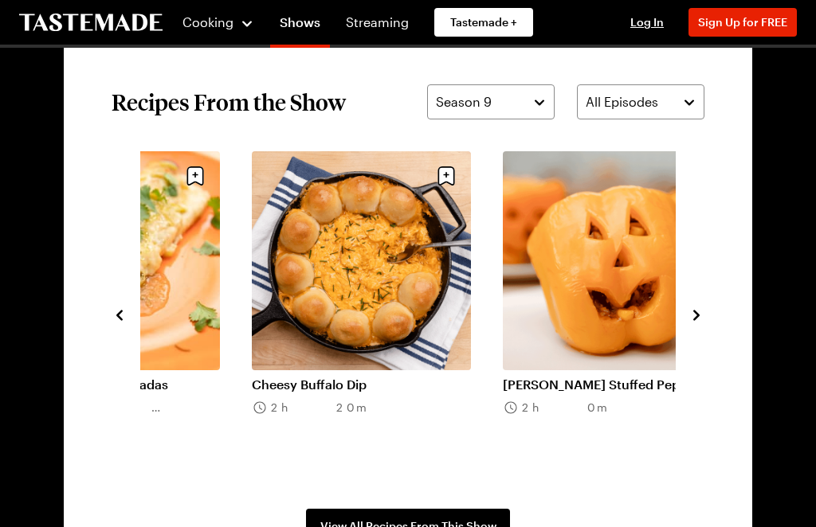
click at [692, 312] on icon "navigate to next item" at bounding box center [696, 316] width 16 height 16
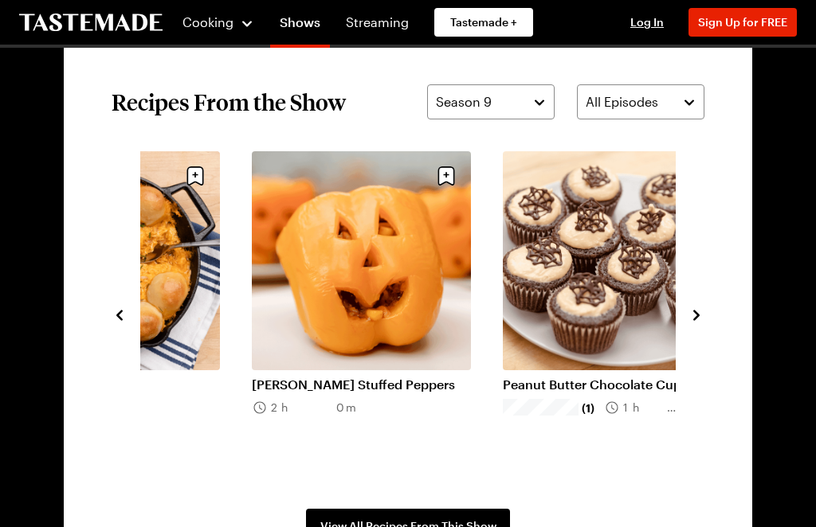
click at [675, 377] on link "Peanut Butter Chocolate Cupcakes" at bounding box center [612, 385] width 219 height 16
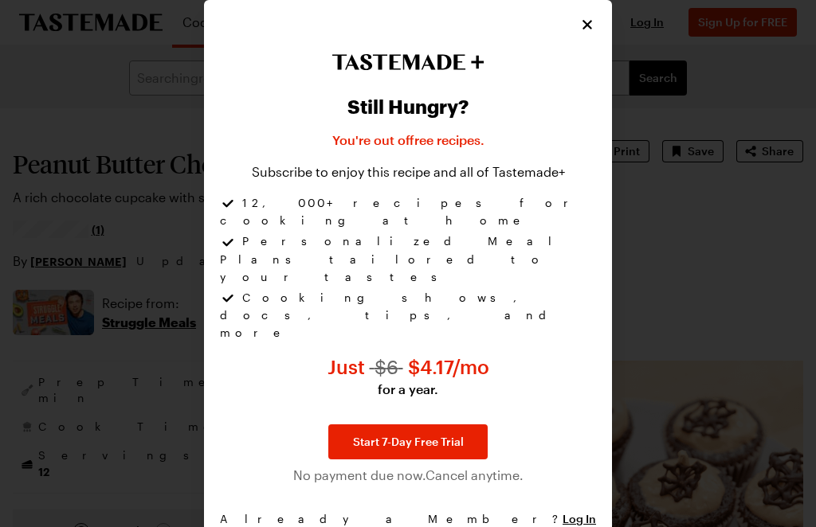
click at [579, 42] on div "Still Hungry? You're out of free recipes . Subscribe to enjoy this recipe and a…" at bounding box center [408, 277] width 408 height 554
click at [594, 33] on icon "Close" at bounding box center [587, 25] width 16 height 16
click at [589, 33] on icon "Close" at bounding box center [587, 25] width 16 height 16
